Goal: Transaction & Acquisition: Purchase product/service

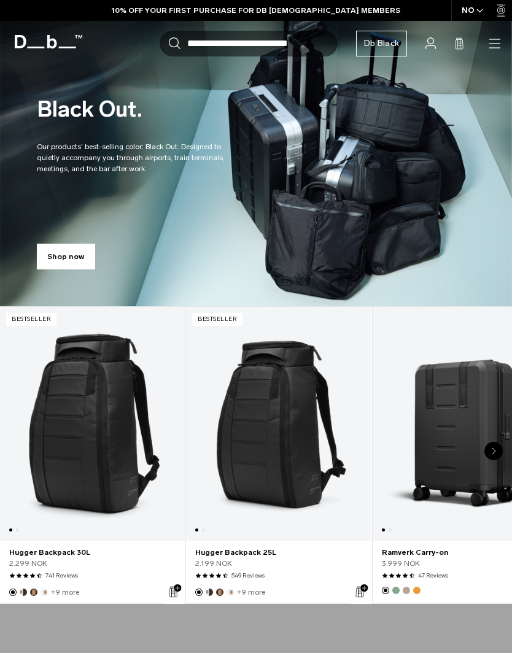
click at [0, 0] on icon "button" at bounding box center [0, 0] width 0 height 0
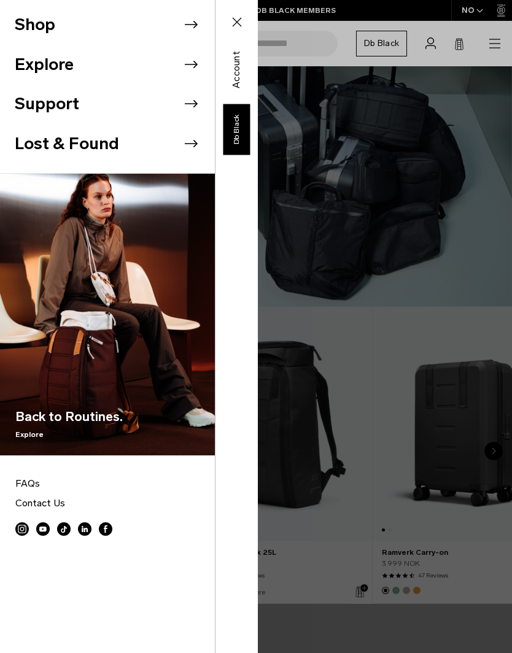
click at [258, 487] on div "Shop Explore Support Lost & Found" at bounding box center [129, 326] width 258 height 653
click at [240, 25] on icon at bounding box center [236, 22] width 15 height 15
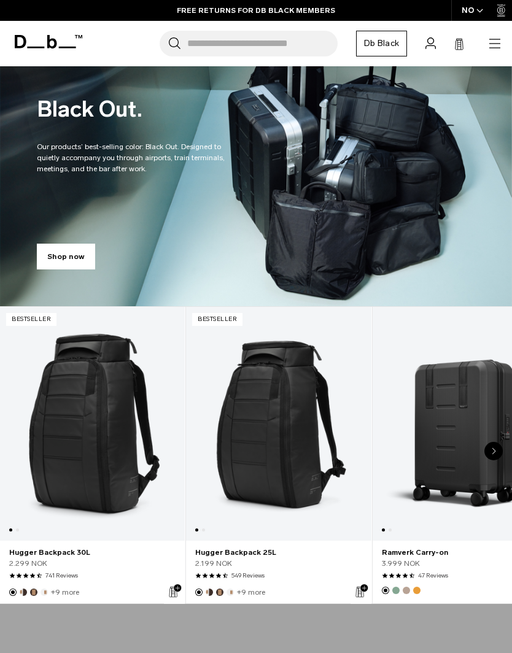
click at [201, 47] on input "Search for Bags, Luggage..." at bounding box center [262, 44] width 150 height 26
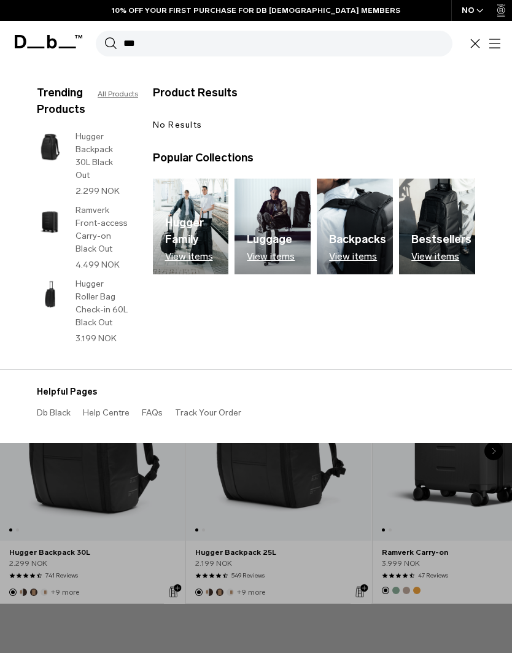
type input "***"
click at [261, 251] on p "View items" at bounding box center [271, 256] width 48 height 11
click at [108, 98] on link "All Products" at bounding box center [118, 93] width 40 height 11
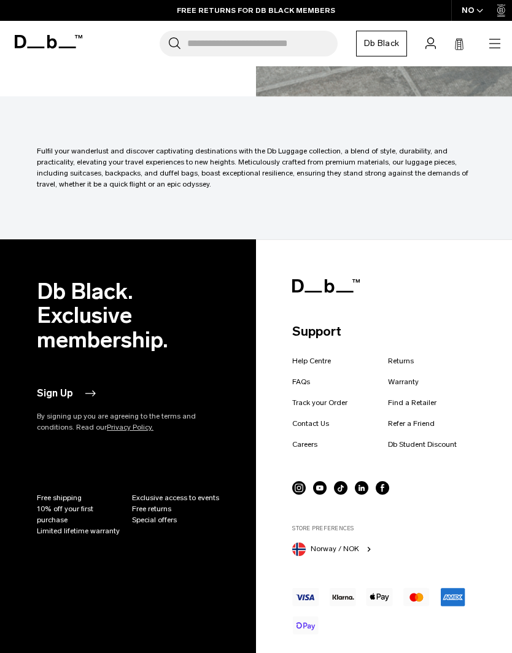
scroll to position [9928, 0]
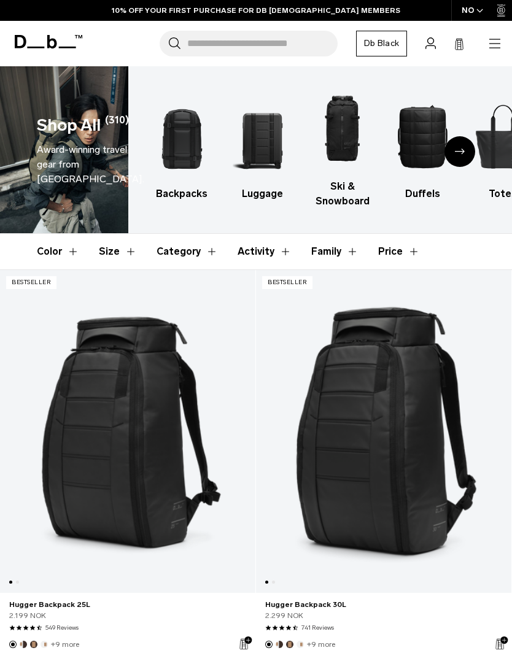
click at [177, 260] on button "Category" at bounding box center [186, 252] width 61 height 36
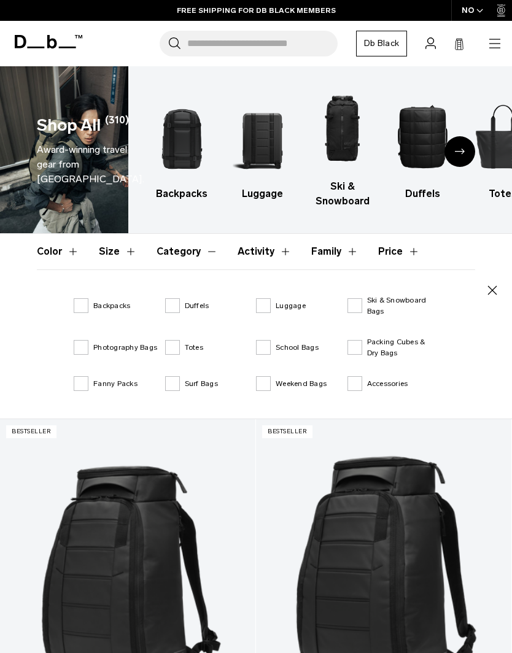
click at [173, 308] on label "Duffels" at bounding box center [187, 305] width 44 height 11
click at [167, 349] on label "Totes" at bounding box center [184, 347] width 38 height 11
click at [166, 387] on label "Surf Bags" at bounding box center [191, 383] width 53 height 11
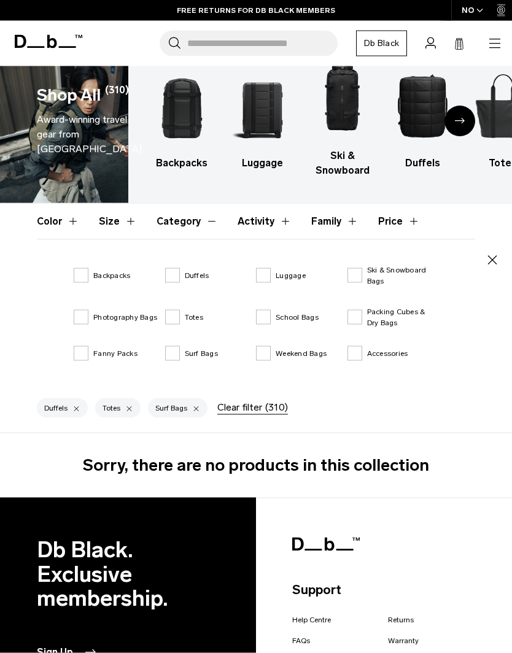
scroll to position [12, 0]
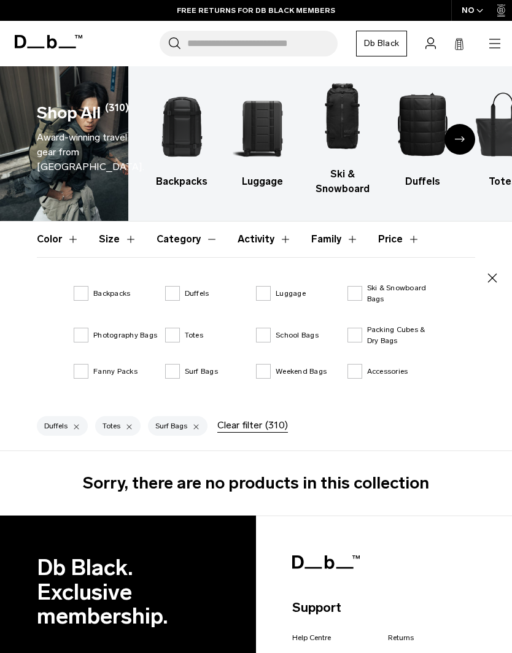
click at [173, 375] on label "Surf Bags" at bounding box center [191, 371] width 53 height 11
click at [172, 336] on label "Totes" at bounding box center [184, 334] width 38 height 11
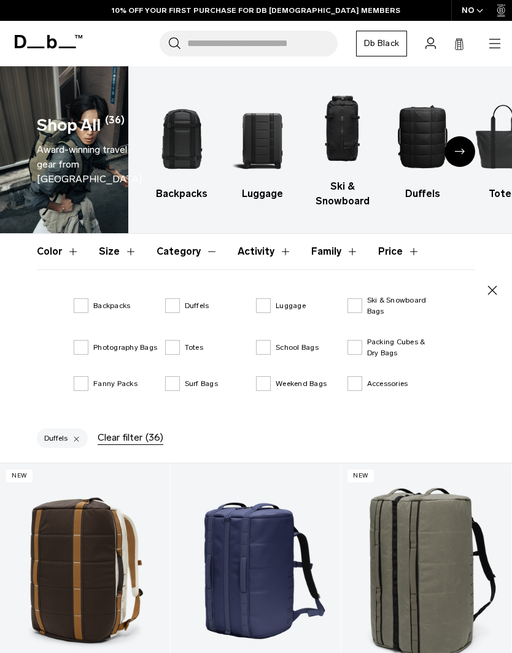
click at [171, 311] on label "Duffels" at bounding box center [187, 305] width 44 height 11
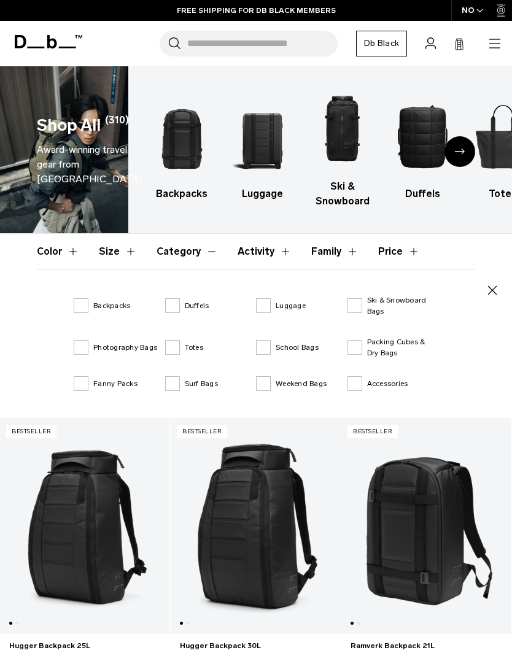
click at [261, 387] on label "Weekend Bags" at bounding box center [291, 383] width 71 height 11
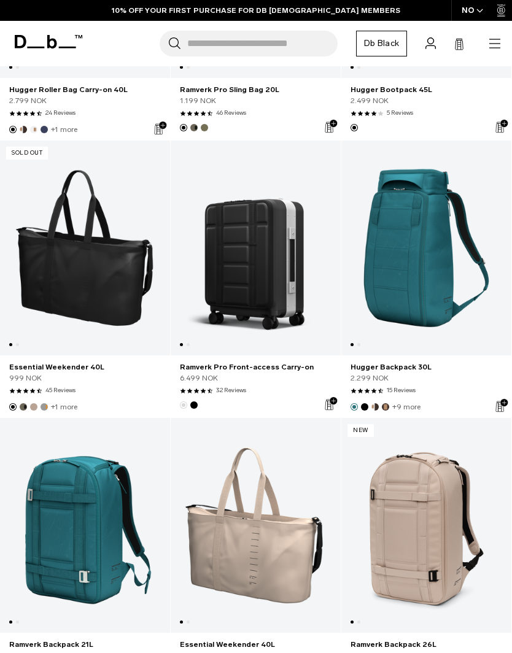
scroll to position [3434, 0]
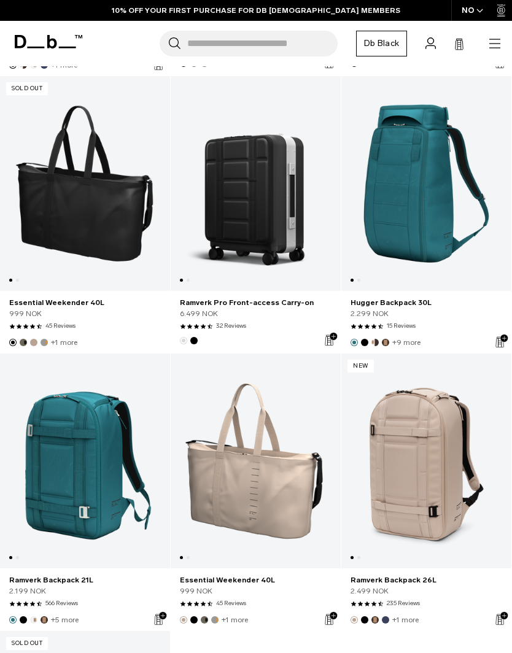
click at [222, 574] on link "Essential Weekender 40L" at bounding box center [256, 579] width 152 height 11
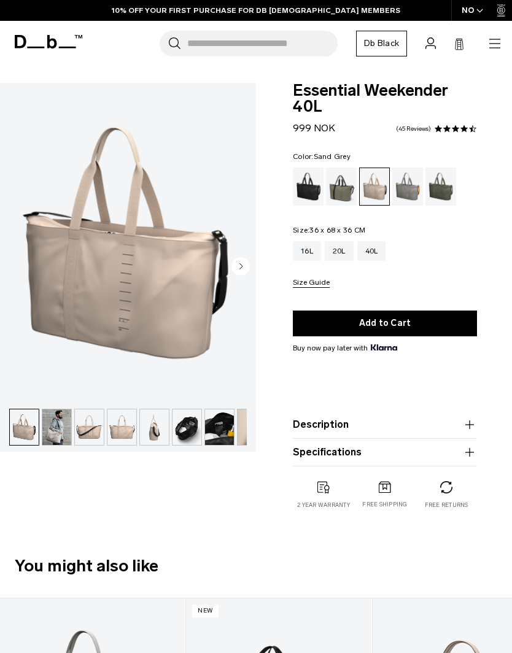
click at [417, 199] on div "Sand Grey" at bounding box center [407, 186] width 31 height 38
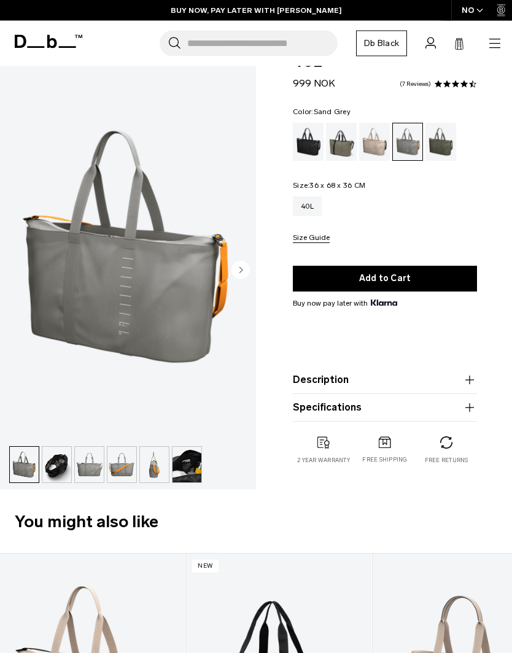
scroll to position [27, 0]
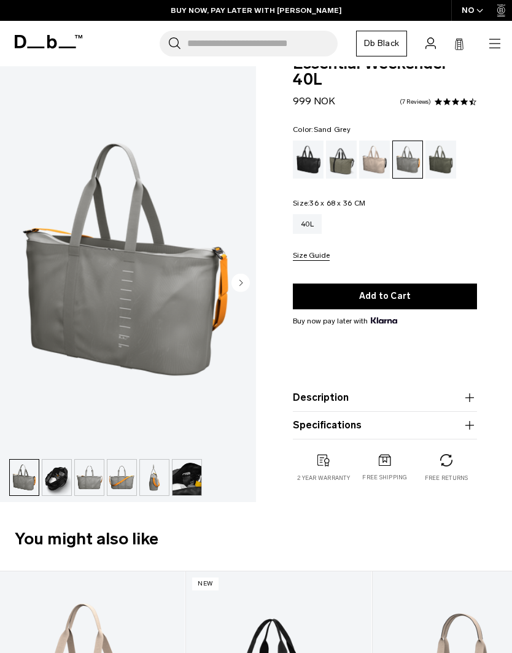
click at [303, 405] on button "Description" at bounding box center [385, 397] width 184 height 15
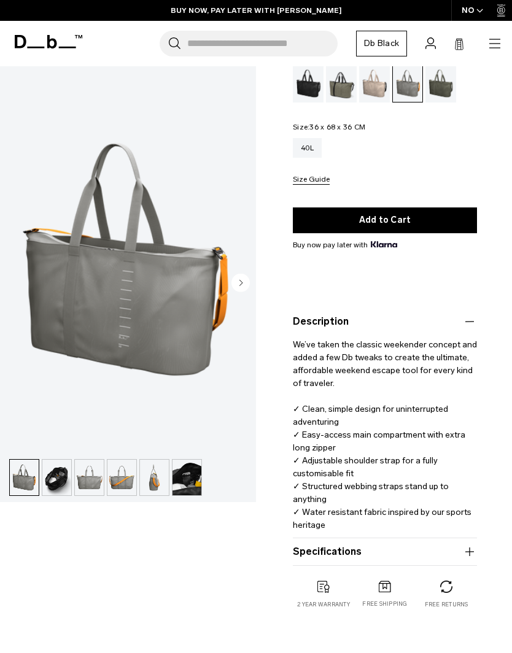
scroll to position [110, 0]
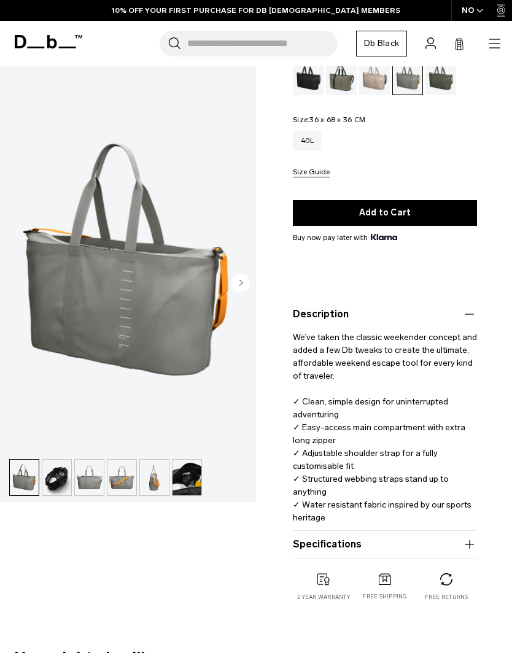
click at [295, 551] on button "Specifications" at bounding box center [385, 544] width 184 height 15
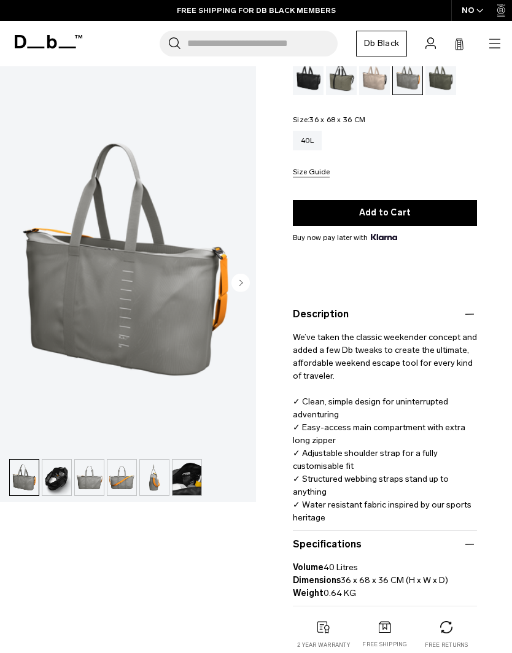
scroll to position [0, 0]
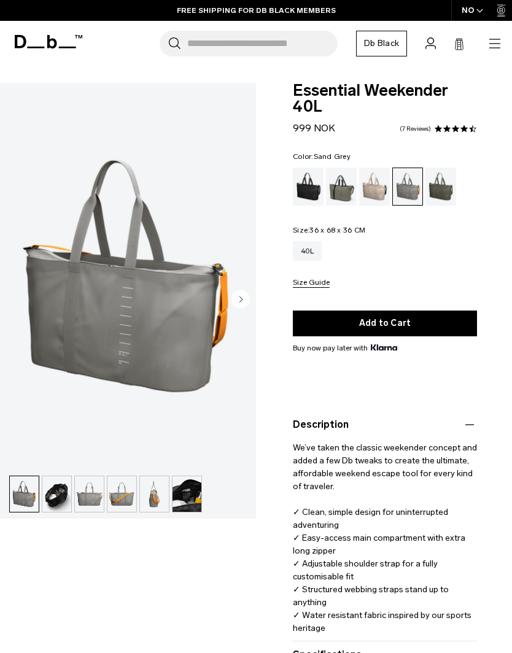
click at [25, 500] on img "button" at bounding box center [24, 494] width 29 height 36
click at [52, 495] on img "button" at bounding box center [56, 494] width 29 height 36
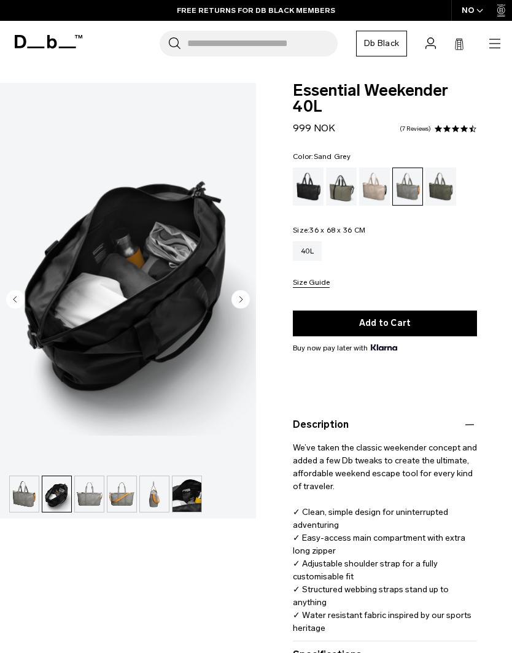
click at [83, 502] on img "button" at bounding box center [89, 494] width 29 height 36
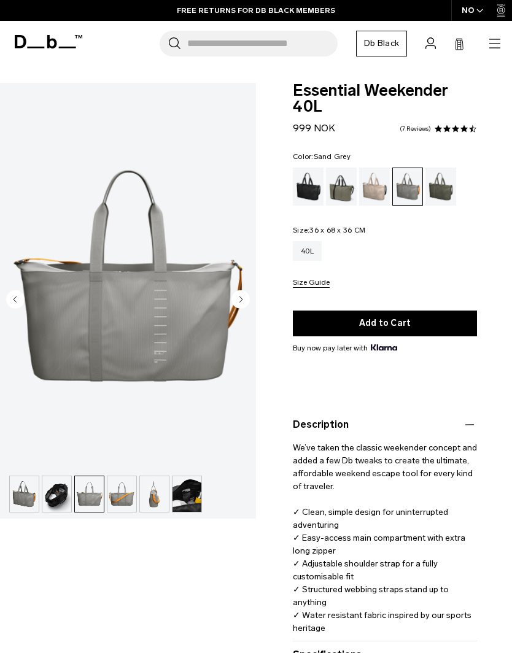
click at [120, 496] on img "button" at bounding box center [121, 494] width 29 height 36
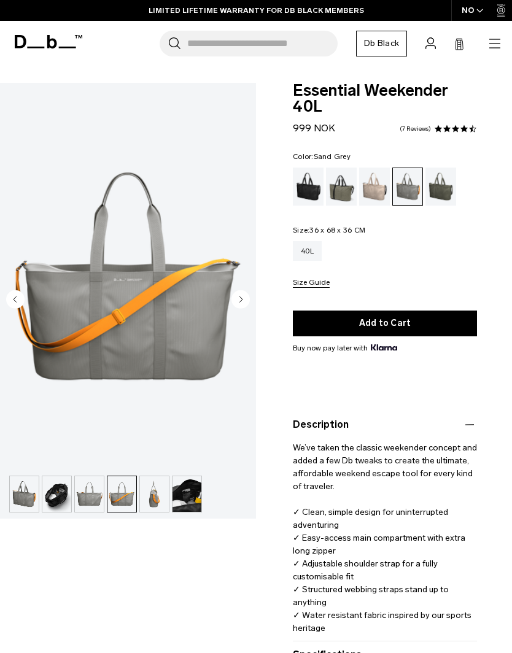
click at [187, 498] on img "button" at bounding box center [186, 494] width 29 height 36
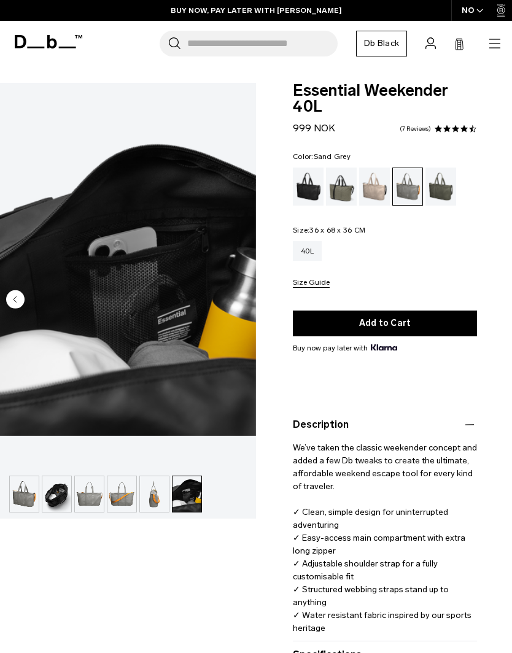
click at [147, 496] on img "button" at bounding box center [154, 494] width 29 height 36
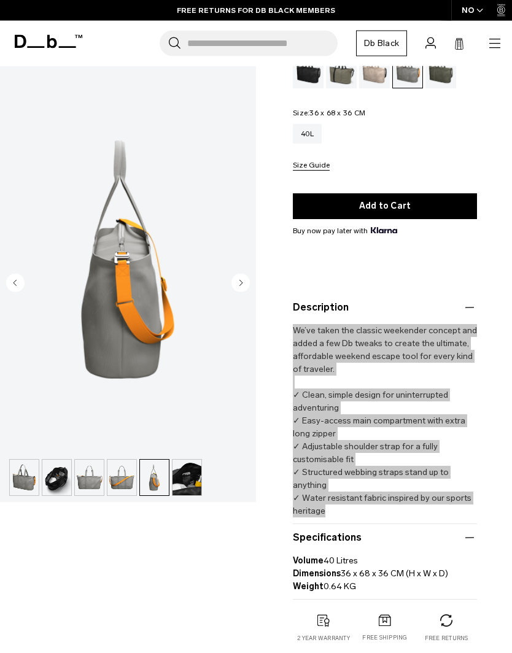
scroll to position [117, 0]
